Goal: Information Seeking & Learning: Learn about a topic

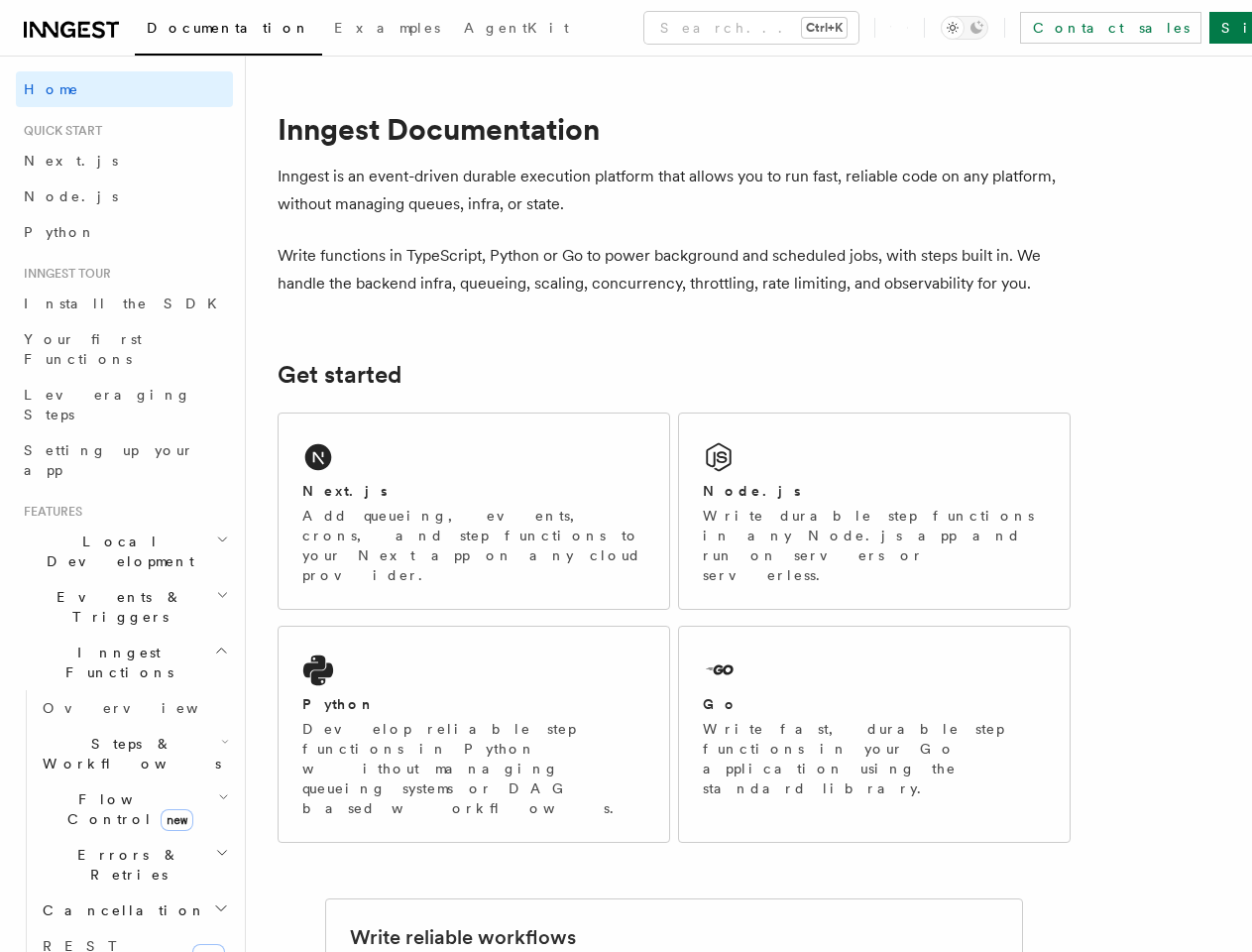
click at [665, 28] on button "Search... Ctrl+K" at bounding box center [751, 28] width 214 height 32
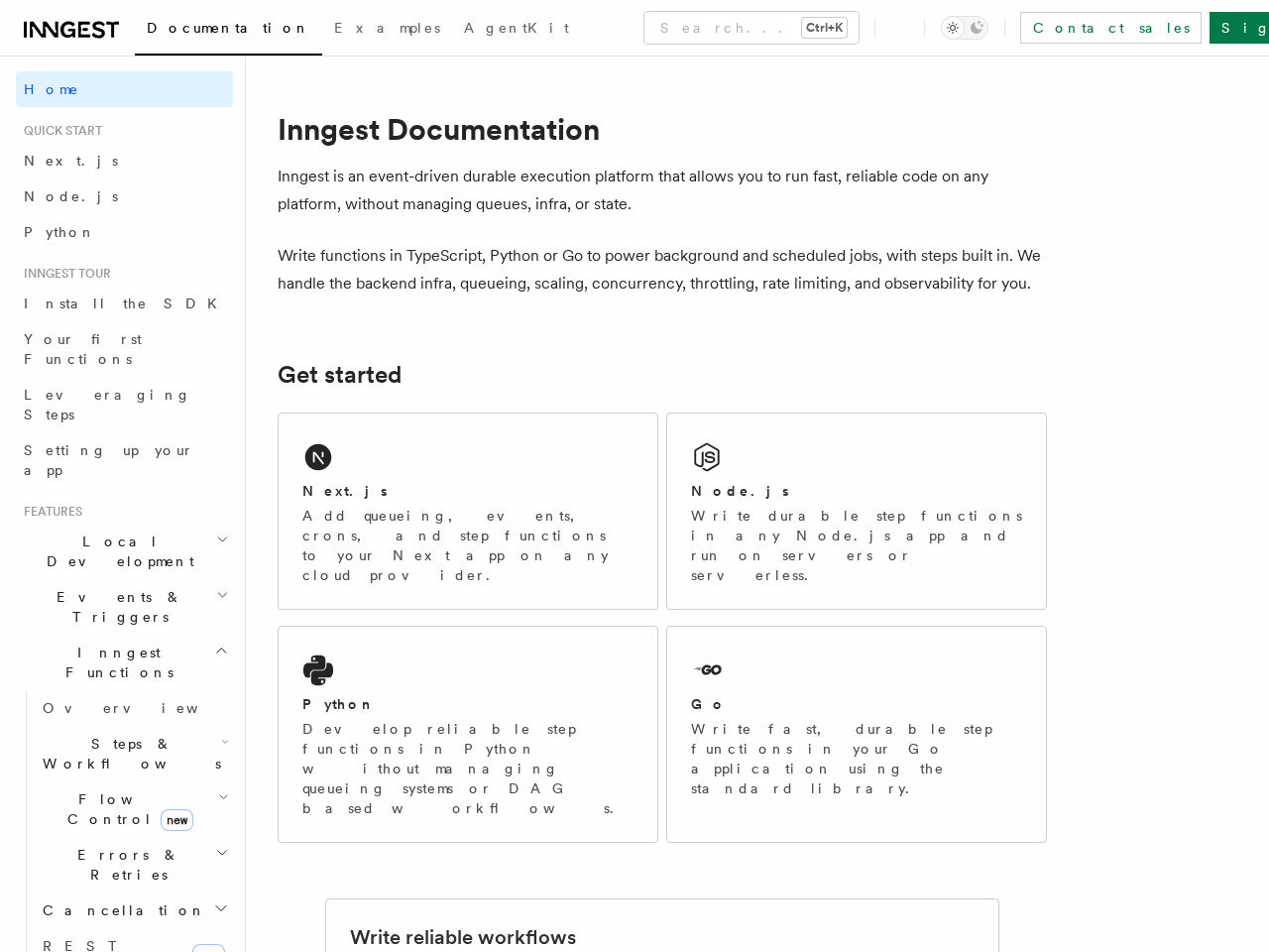
click at [116, 587] on span "Events & Triggers" at bounding box center [116, 607] width 200 height 40
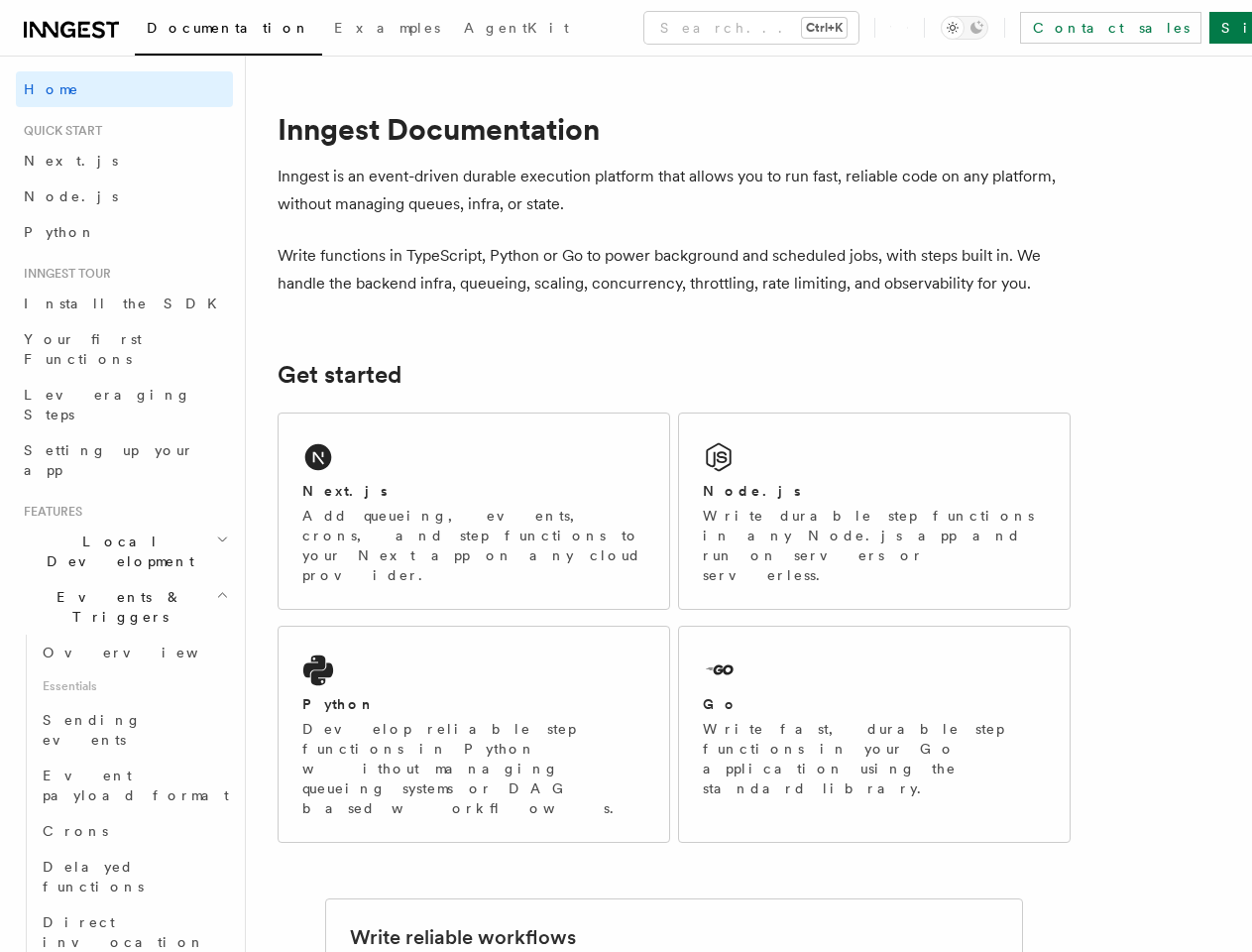
click at [125, 712] on span "Sending events" at bounding box center [92, 730] width 99 height 36
click at [125, 767] on span "Event payload format" at bounding box center [136, 785] width 186 height 36
click at [125, 813] on link "Crons" at bounding box center [134, 831] width 198 height 36
click at [125, 859] on span "Delayed functions" at bounding box center [93, 877] width 101 height 36
